Goal: Task Accomplishment & Management: Use online tool/utility

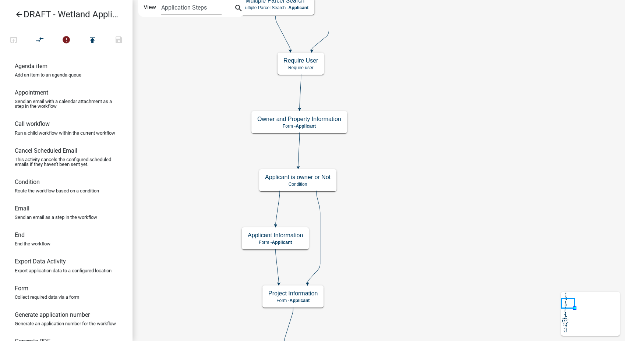
click at [18, 13] on icon "arrow_back" at bounding box center [19, 15] width 9 height 10
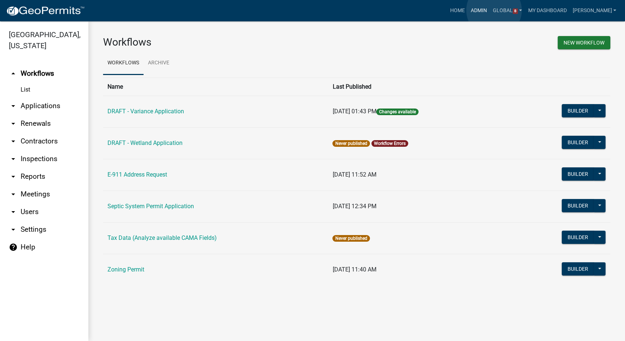
click at [490, 10] on link "Admin" at bounding box center [479, 11] width 22 height 14
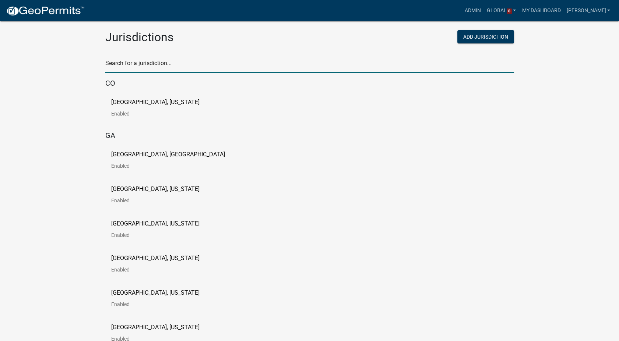
click at [132, 70] on input "text" at bounding box center [309, 65] width 409 height 15
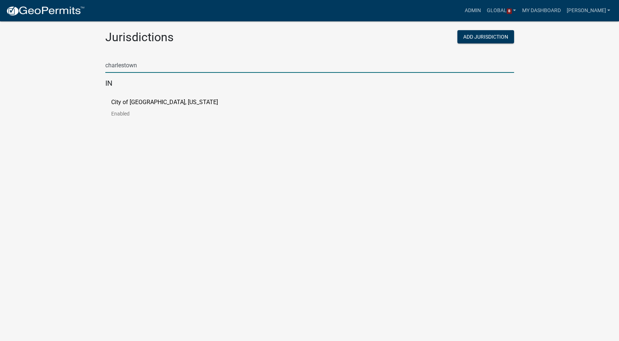
type input "charlestown"
click at [117, 105] on p "City of [GEOGRAPHIC_DATA], [US_STATE]" at bounding box center [164, 102] width 107 height 6
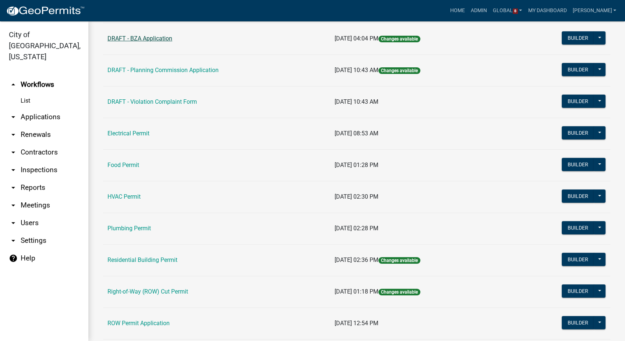
scroll to position [204, 0]
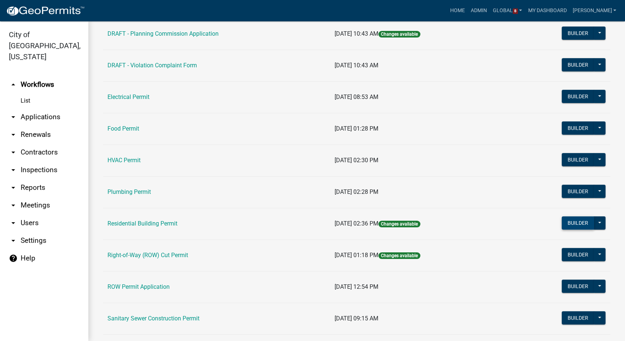
click at [579, 221] on button "Builder" at bounding box center [578, 222] width 32 height 13
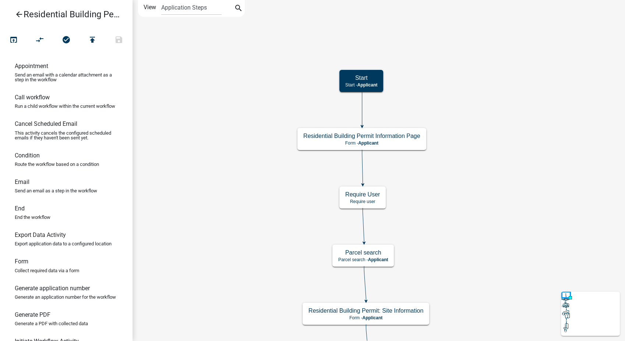
click at [21, 12] on icon "arrow_back" at bounding box center [19, 15] width 9 height 10
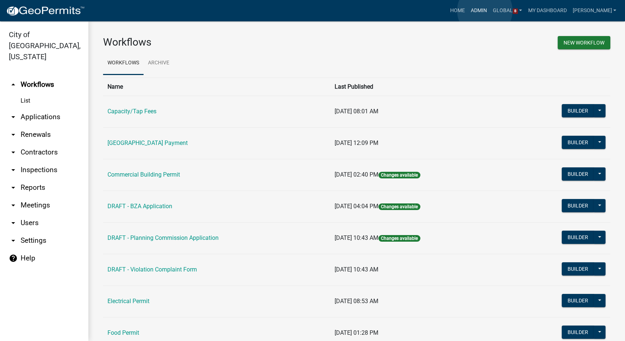
click at [485, 11] on link "Admin" at bounding box center [479, 11] width 22 height 14
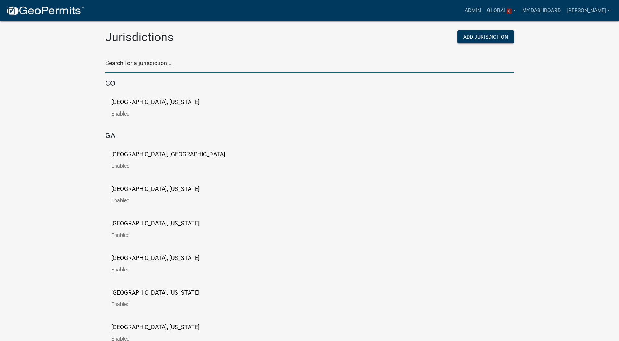
click at [149, 64] on input "text" at bounding box center [309, 65] width 409 height 15
type input "[PERSON_NAME]"
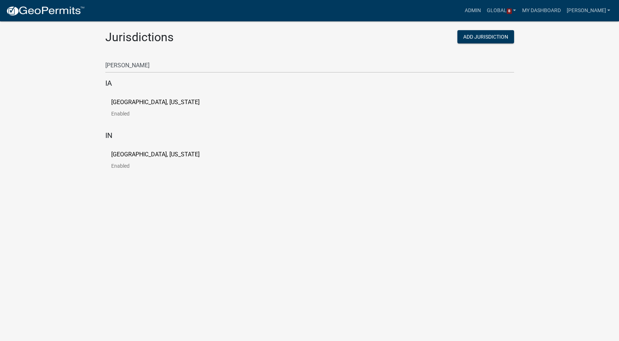
click at [141, 104] on p "[GEOGRAPHIC_DATA], [US_STATE]" at bounding box center [155, 102] width 88 height 6
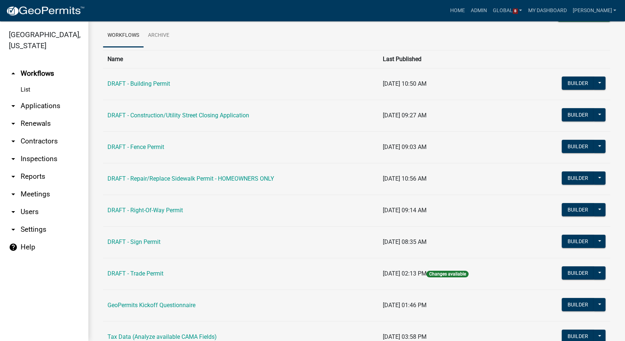
scroll to position [59, 0]
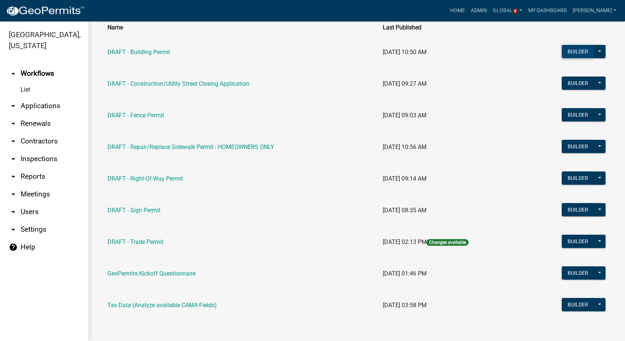
click at [570, 51] on button "Builder" at bounding box center [578, 51] width 32 height 13
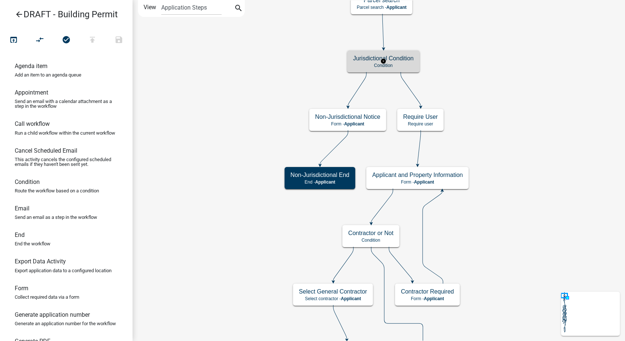
click at [416, 67] on div "Jurisdictional Condition Condition" at bounding box center [383, 61] width 73 height 22
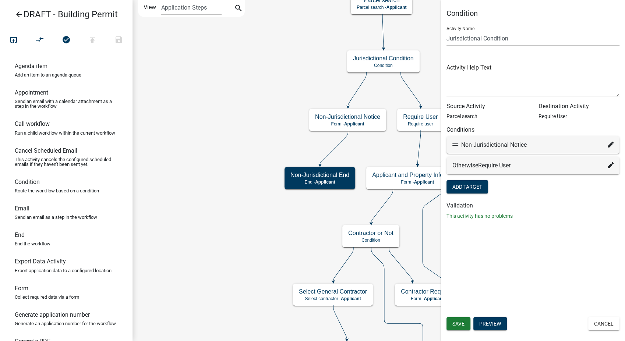
click at [611, 143] on icon at bounding box center [611, 145] width 6 height 6
select select "94: d5040fd8-86d6-4bad-b552-fc929cbdbbc7"
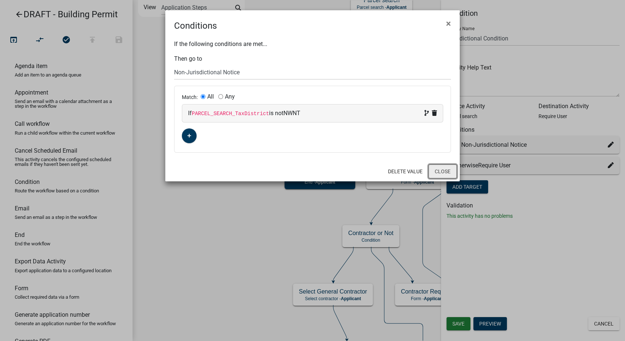
click at [448, 173] on button "Close" at bounding box center [442, 172] width 28 height 14
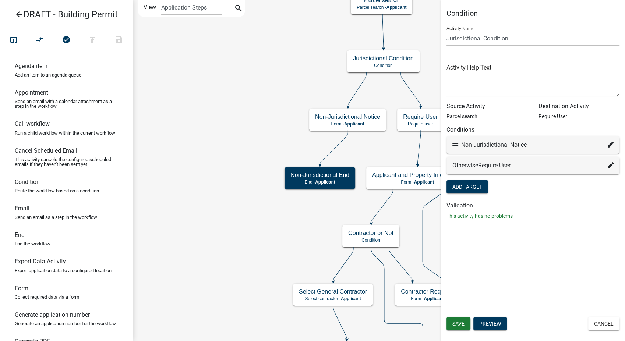
click at [17, 13] on icon "arrow_back" at bounding box center [19, 15] width 9 height 10
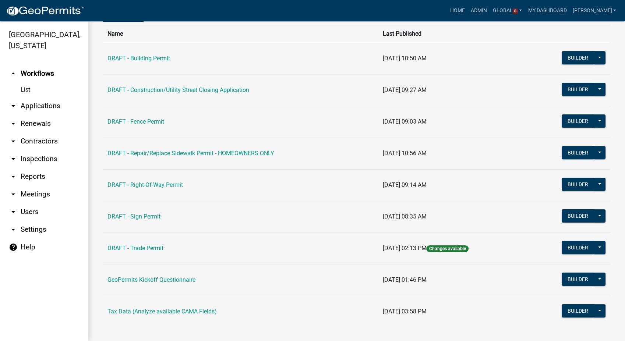
scroll to position [59, 0]
